Goal: Task Accomplishment & Management: Use online tool/utility

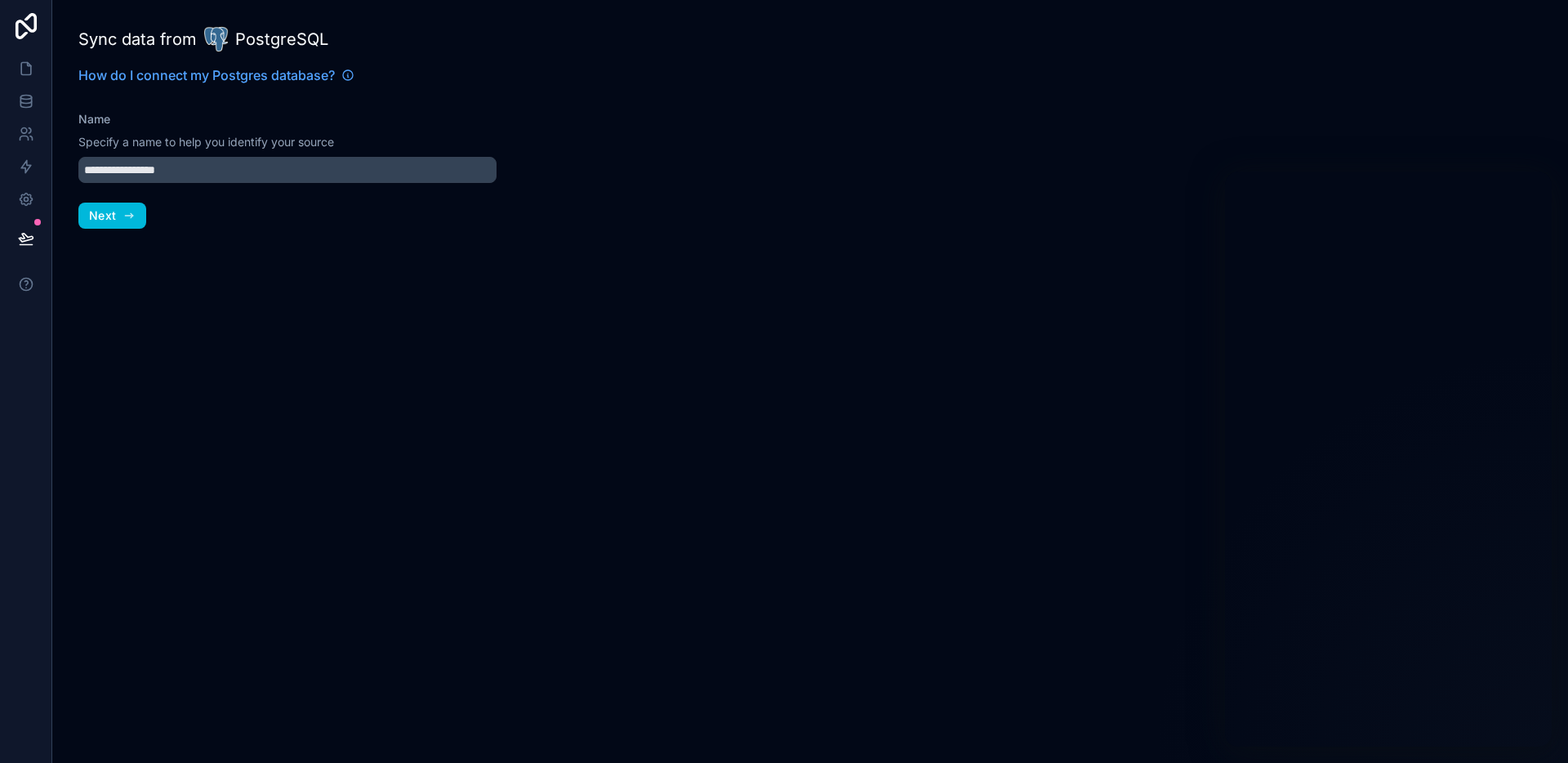
click at [250, 319] on div "**********" at bounding box center [287, 382] width 471 height 763
click at [25, 110] on link at bounding box center [25, 101] width 51 height 33
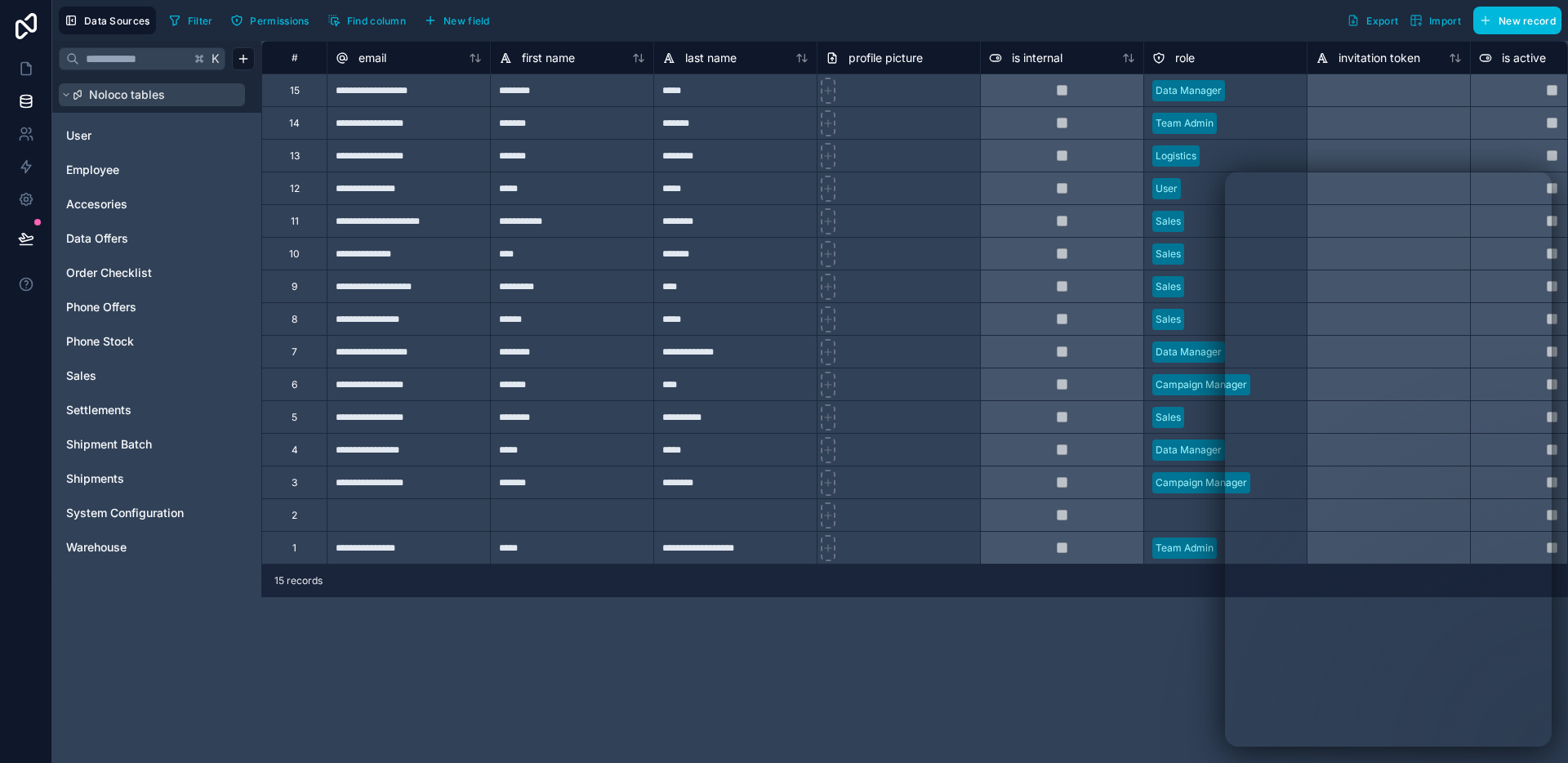
click at [64, 98] on icon at bounding box center [66, 95] width 10 height 10
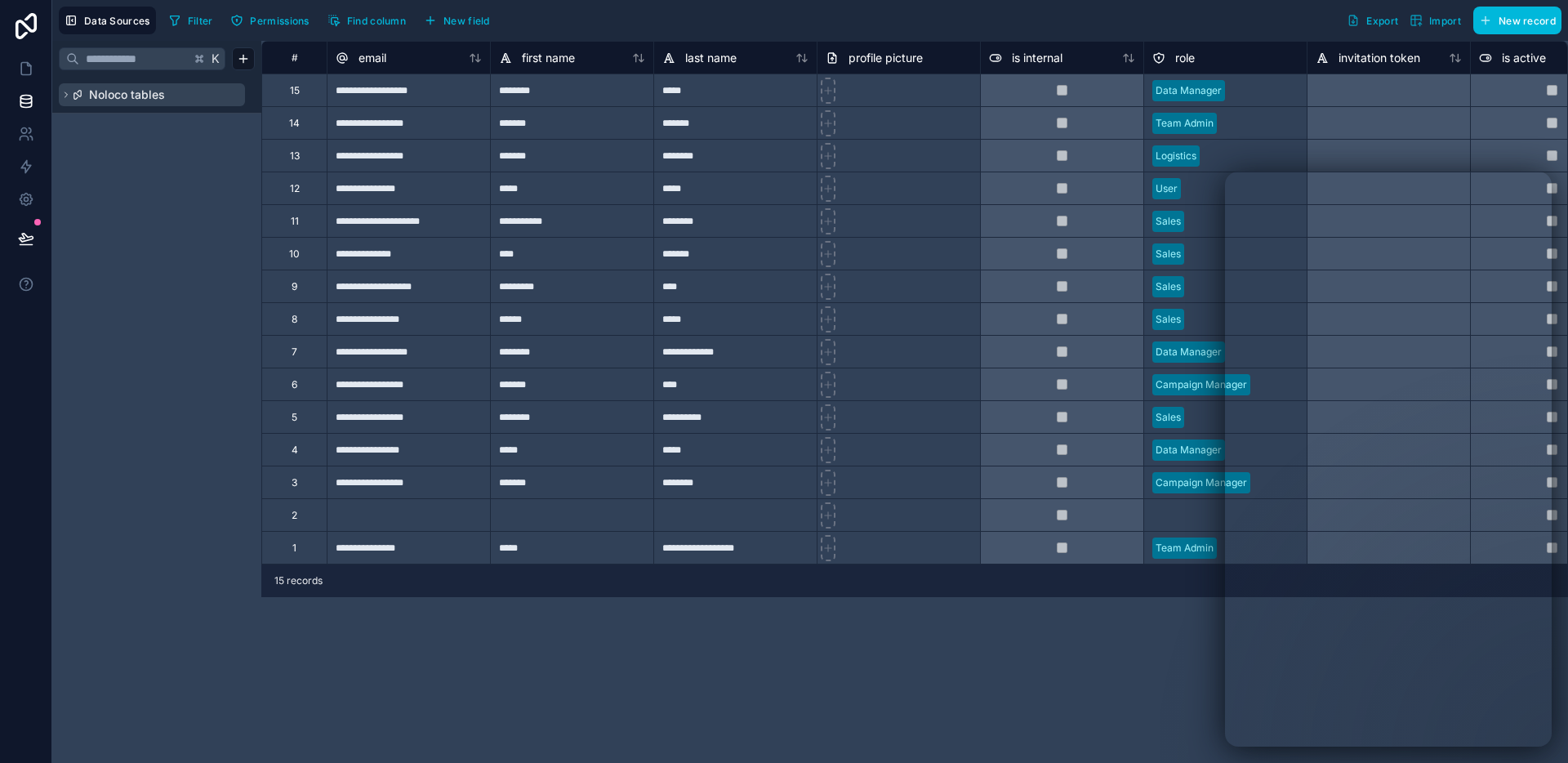
click at [64, 98] on icon at bounding box center [66, 95] width 10 height 10
